Goal: Check status: Check status

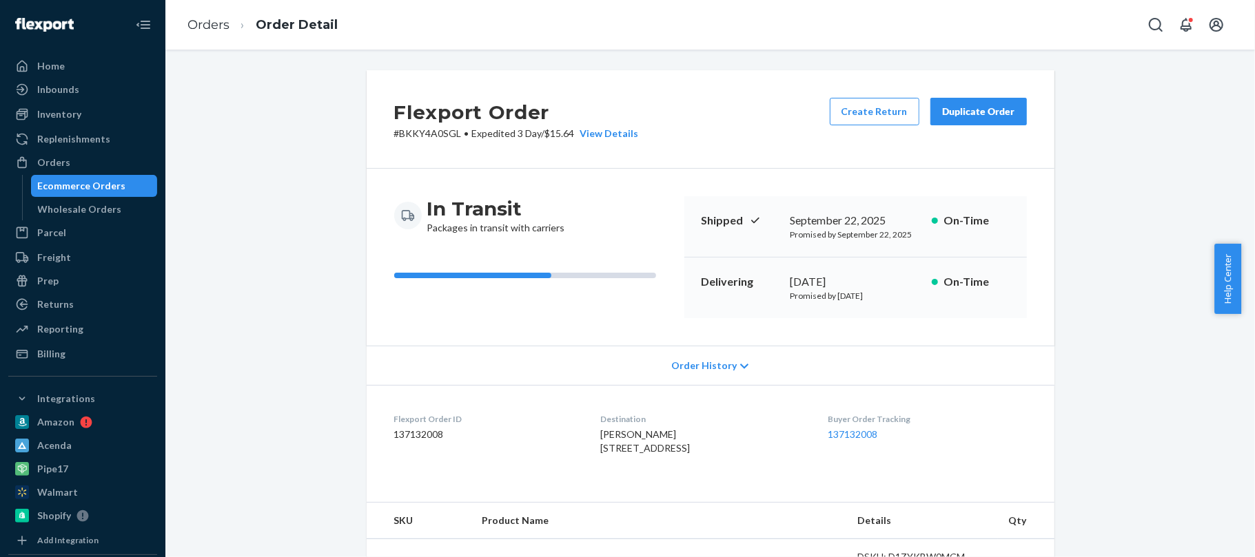
scroll to position [413, 0]
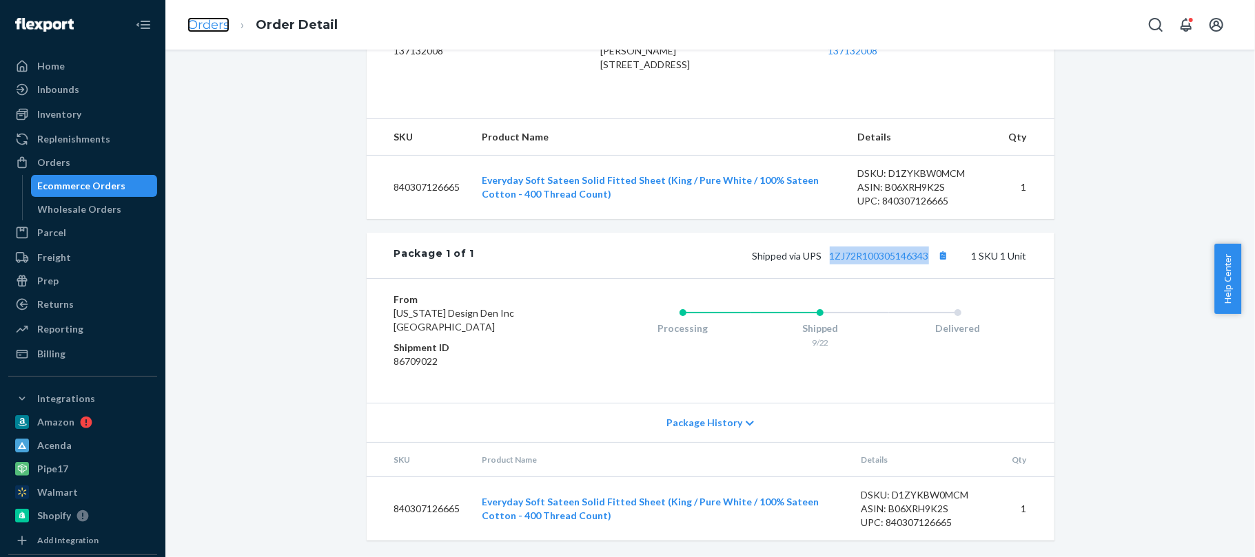
click at [201, 22] on link "Orders" at bounding box center [208, 24] width 42 height 15
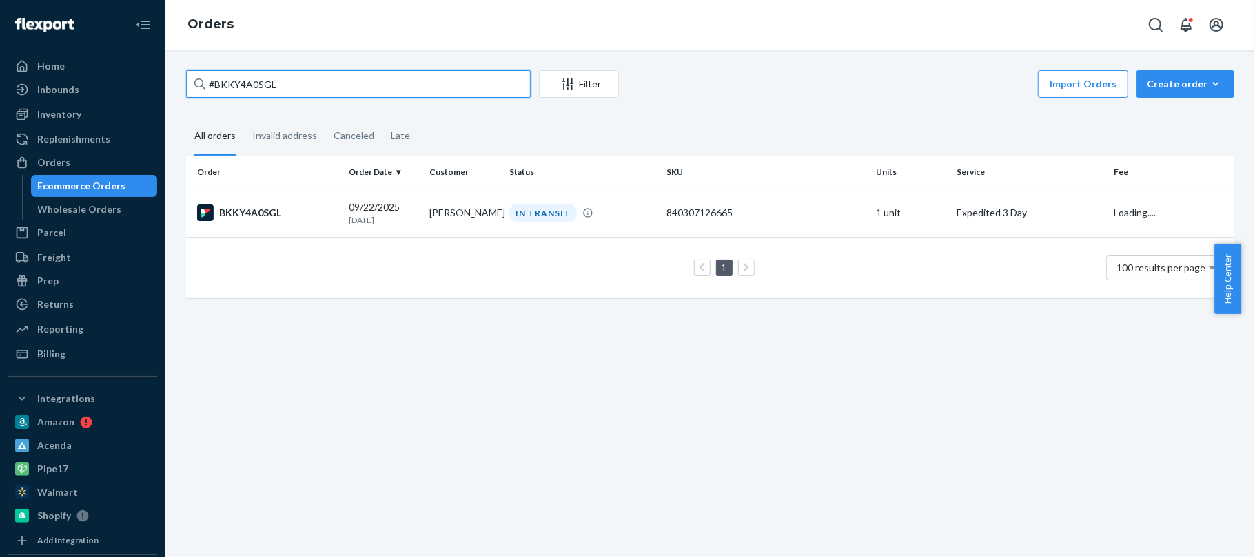
drag, startPoint x: 281, startPoint y: 81, endPoint x: 203, endPoint y: 75, distance: 78.8
click at [203, 75] on div "#BKKY4A0SGL" at bounding box center [358, 84] width 345 height 28
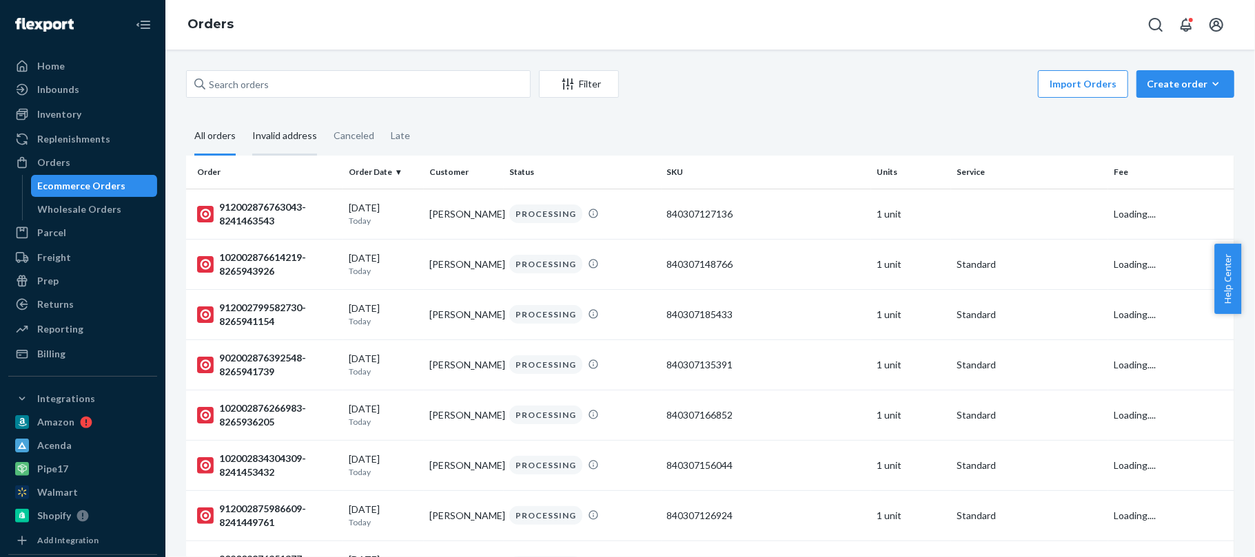
click at [283, 130] on div "Invalid address" at bounding box center [284, 137] width 65 height 38
click at [244, 118] on input "Invalid address" at bounding box center [244, 118] width 0 height 0
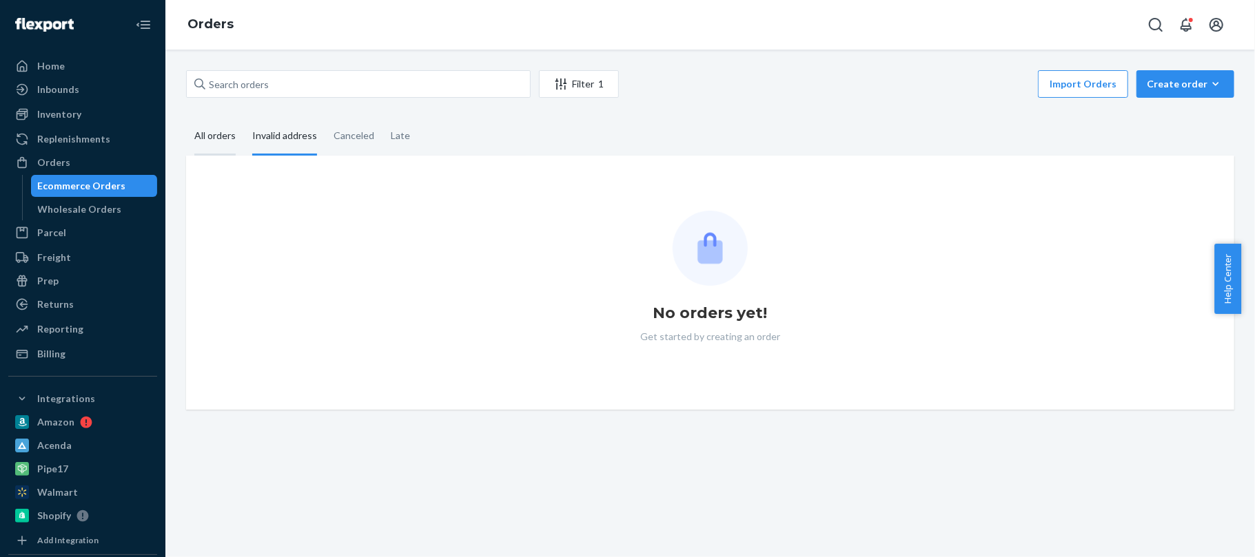
click at [207, 127] on div "All orders" at bounding box center [214, 137] width 41 height 38
click at [186, 118] on input "All orders" at bounding box center [186, 118] width 0 height 0
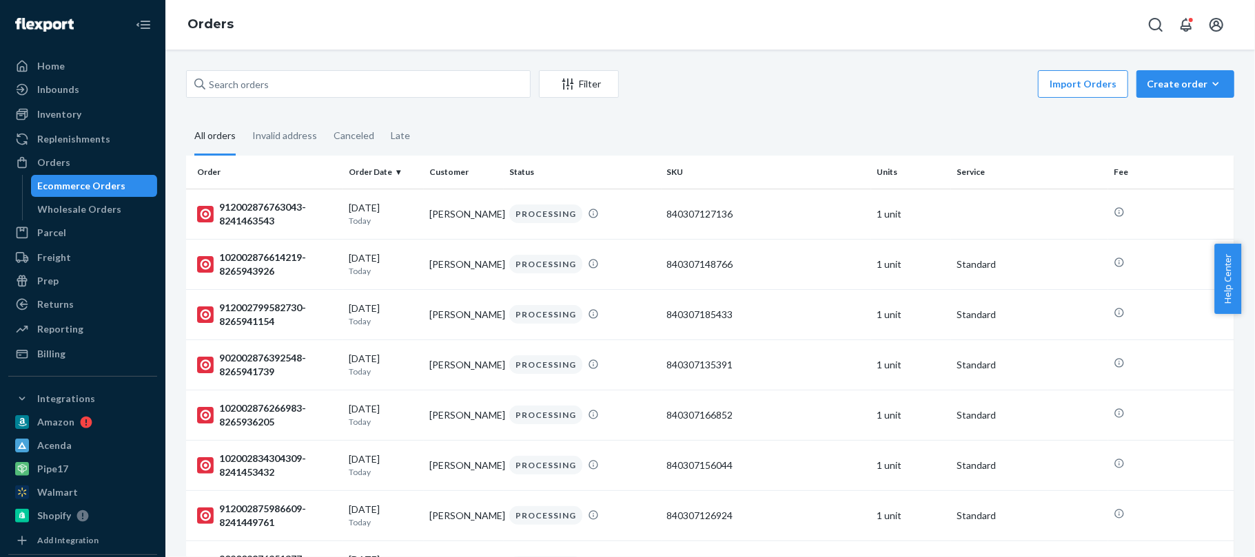
click at [692, 57] on div "Filter Import Orders Create order Ecommerce order Removal order All orders Inva…" at bounding box center [709, 304] width 1089 height 508
click at [521, 50] on div "Filter Import Orders Create order Ecommerce order Removal order All orders Inva…" at bounding box center [709, 304] width 1089 height 508
